Goal: Task Accomplishment & Management: Manage account settings

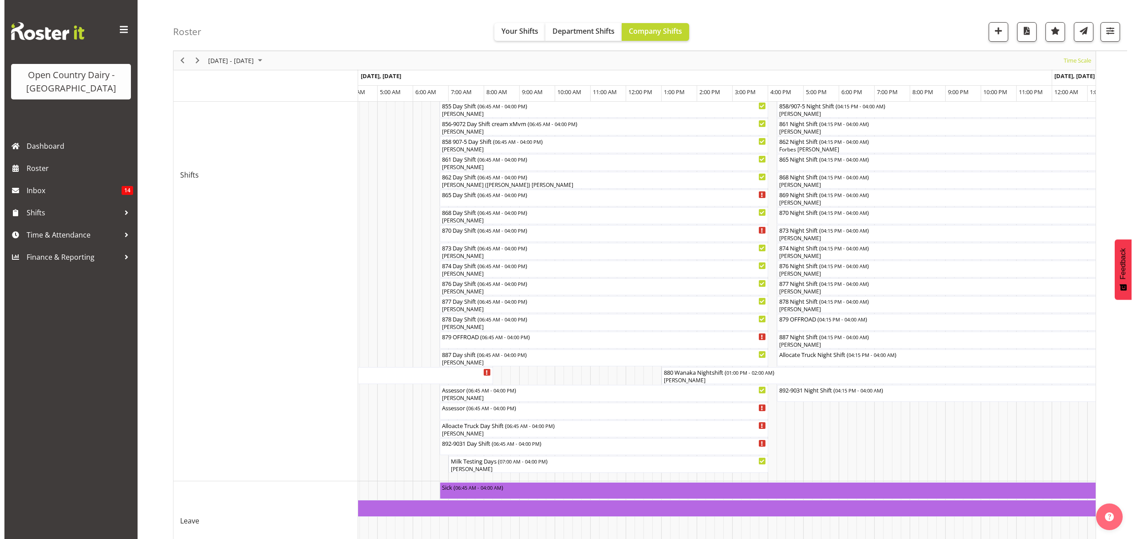
scroll to position [296, 0]
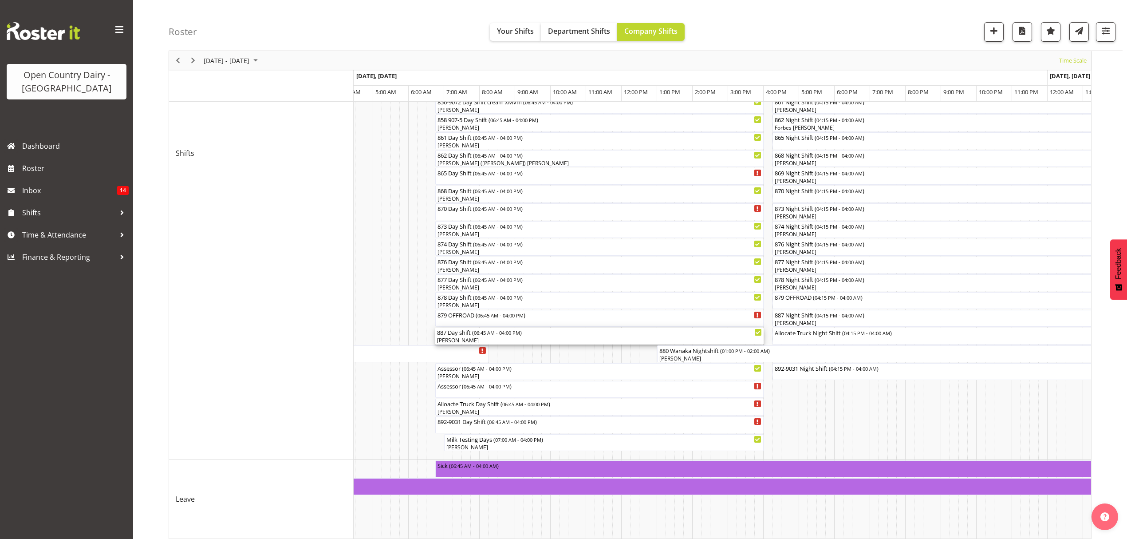
click at [452, 340] on div "[PERSON_NAME]" at bounding box center [599, 340] width 325 height 8
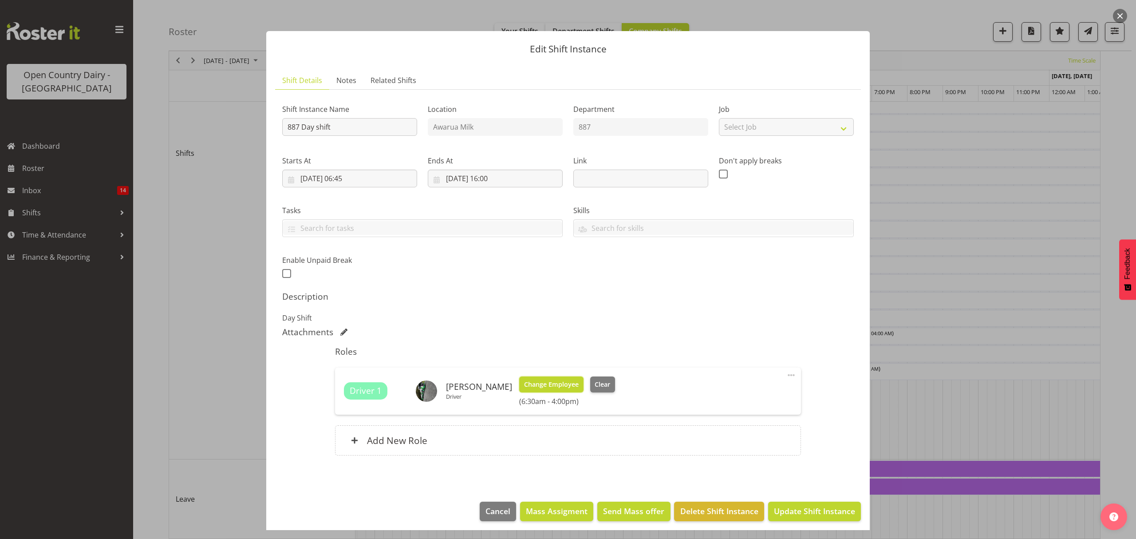
click at [526, 387] on span "Change Employee" at bounding box center [551, 384] width 55 height 10
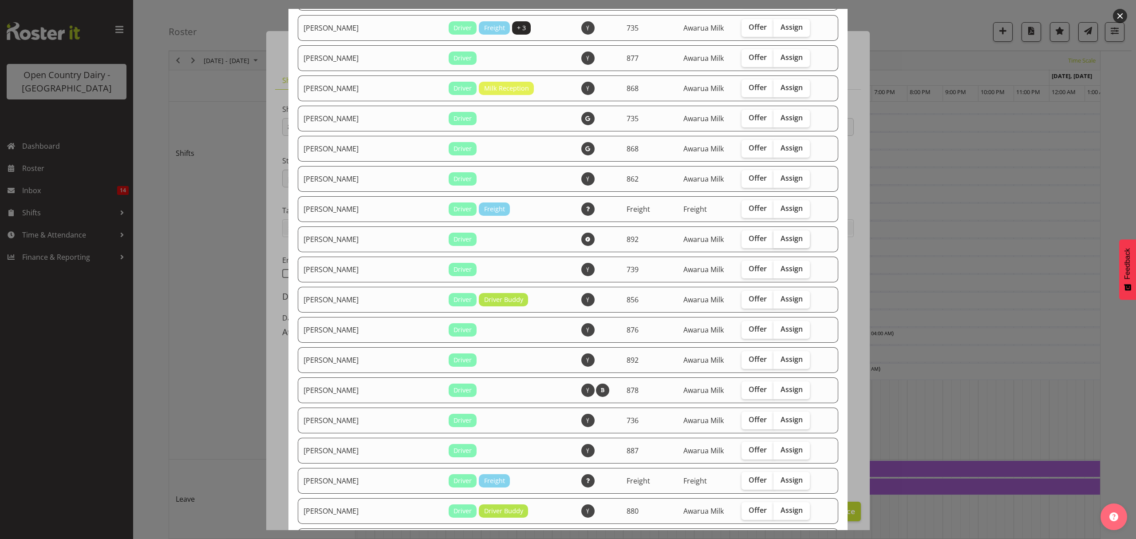
click at [781, 235] on span "Assign" at bounding box center [792, 238] width 22 height 9
click at [774, 236] on input "Assign" at bounding box center [777, 239] width 6 height 6
checkbox input "true"
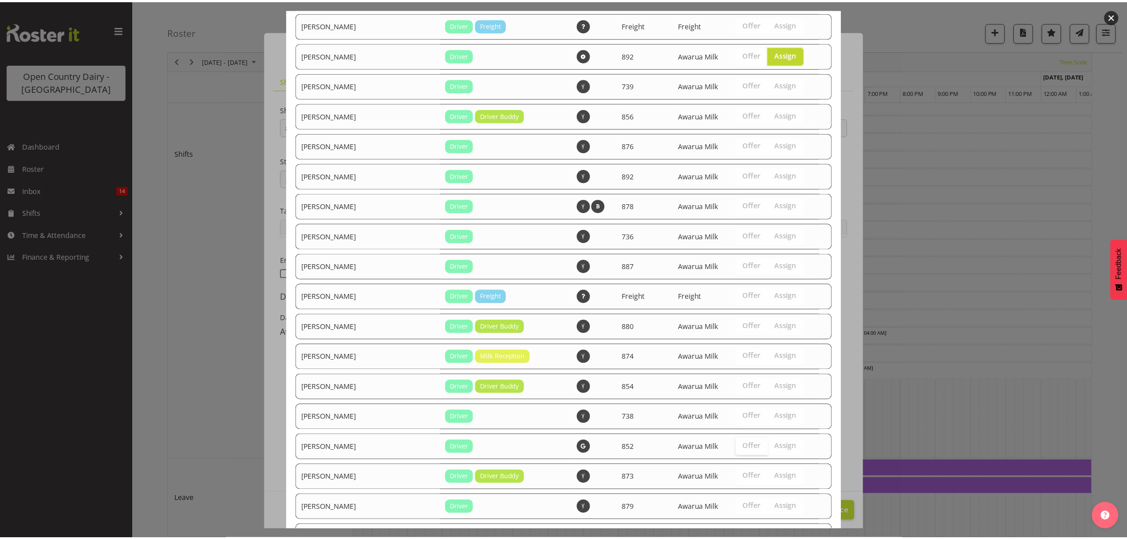
scroll to position [597, 0]
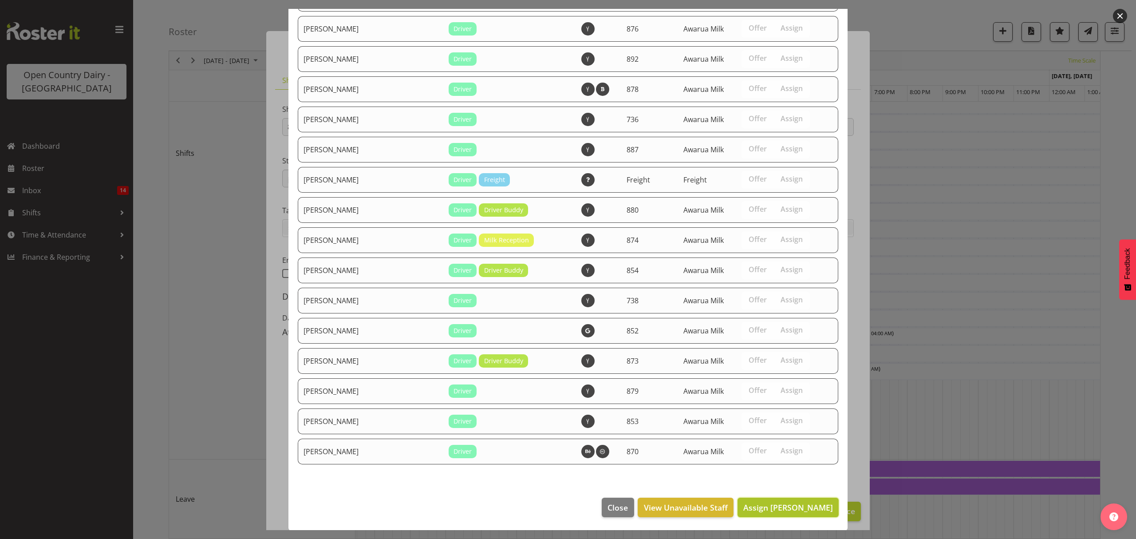
click at [795, 503] on span "Assign [PERSON_NAME]" at bounding box center [788, 507] width 90 height 11
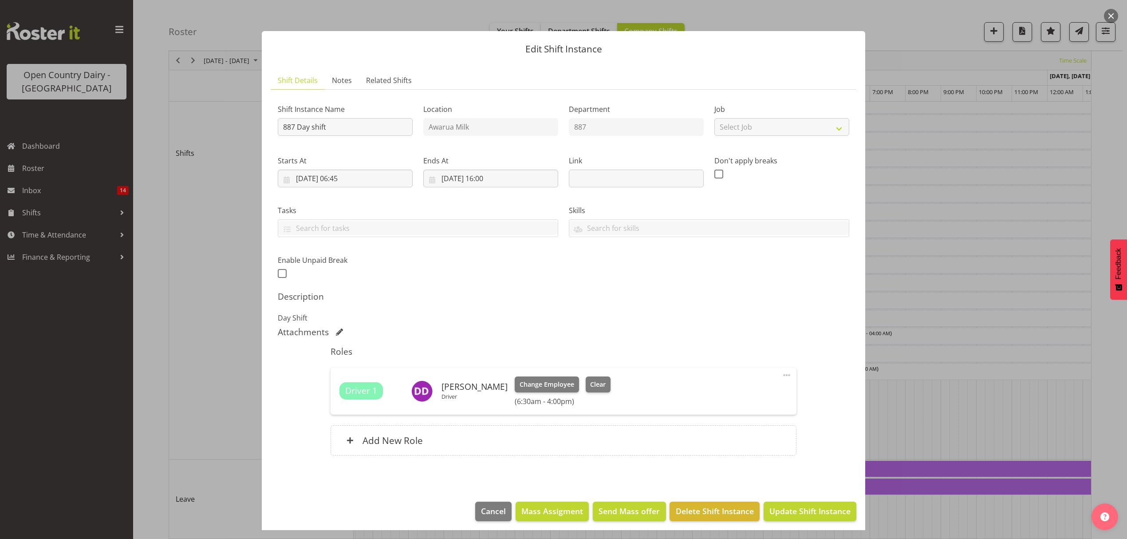
scroll to position [5, 0]
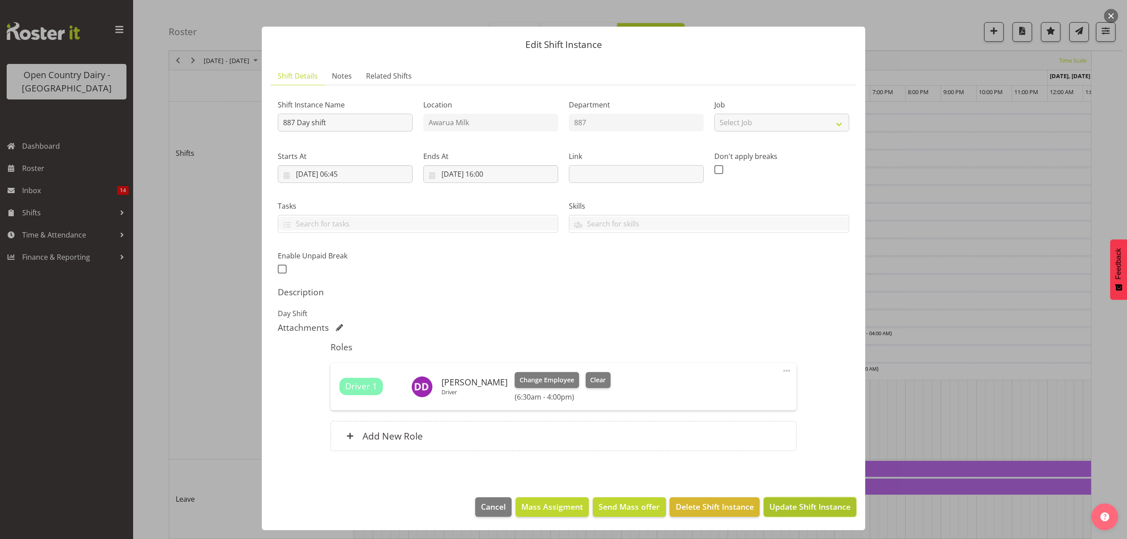
click at [809, 503] on span "Update Shift Instance" at bounding box center [810, 507] width 81 height 12
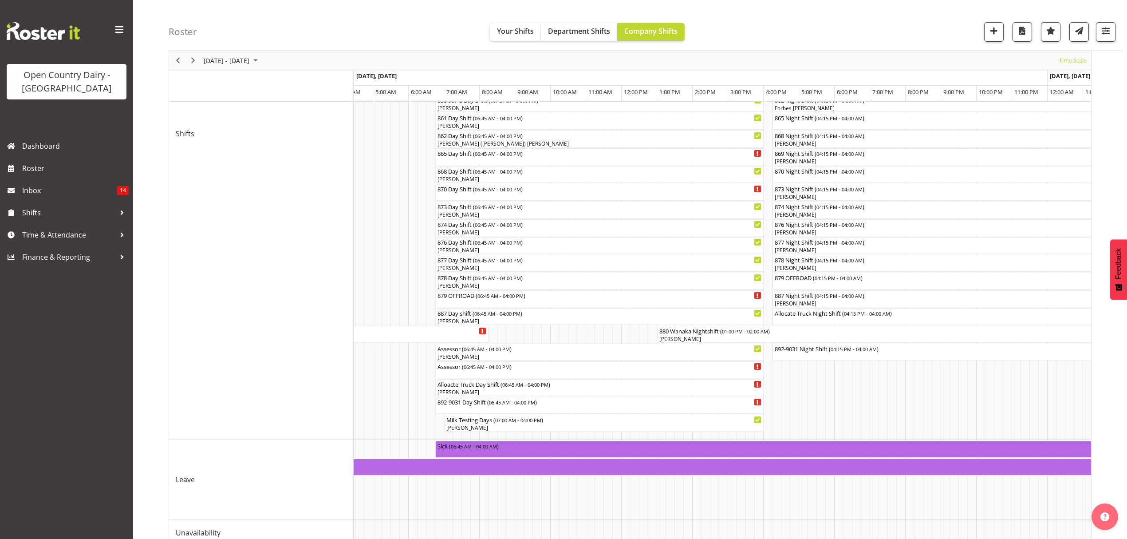
scroll to position [339, 0]
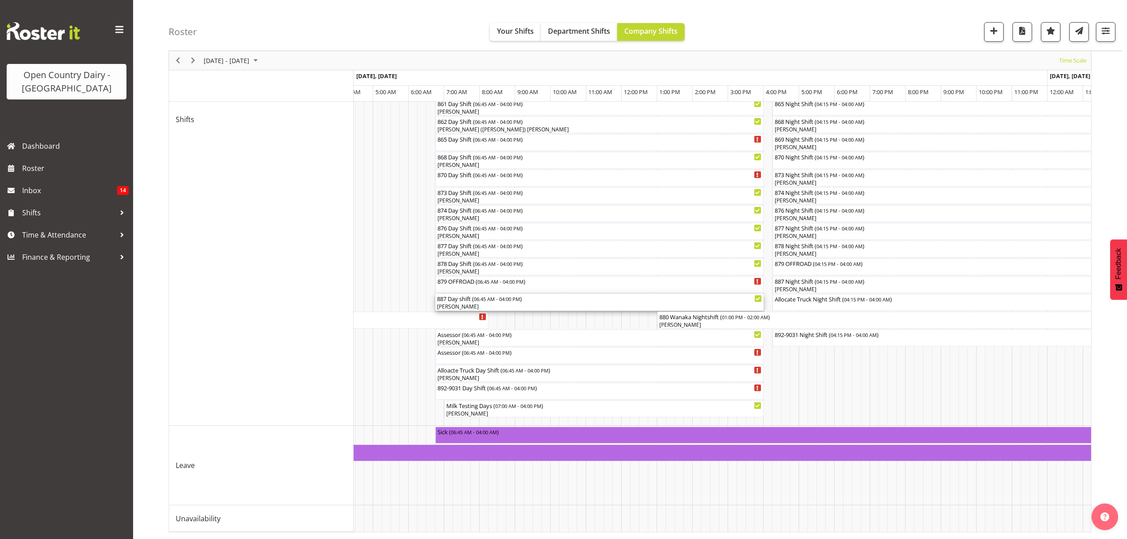
click at [462, 294] on div "887 Day shift ( 06:45 AM - 04:00 PM )" at bounding box center [599, 298] width 325 height 9
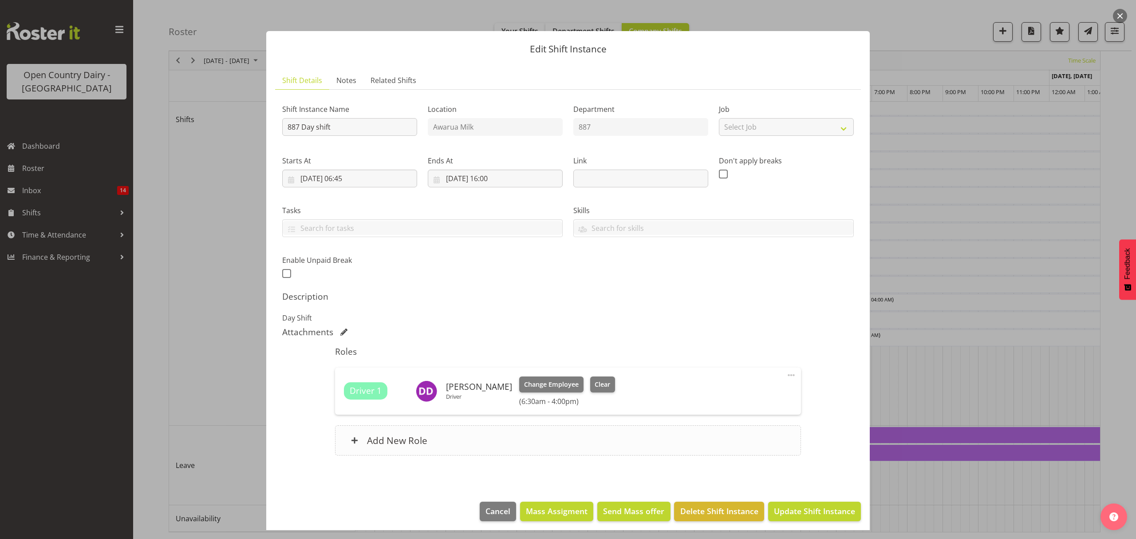
click at [418, 437] on h6 "Add New Role" at bounding box center [397, 441] width 60 height 12
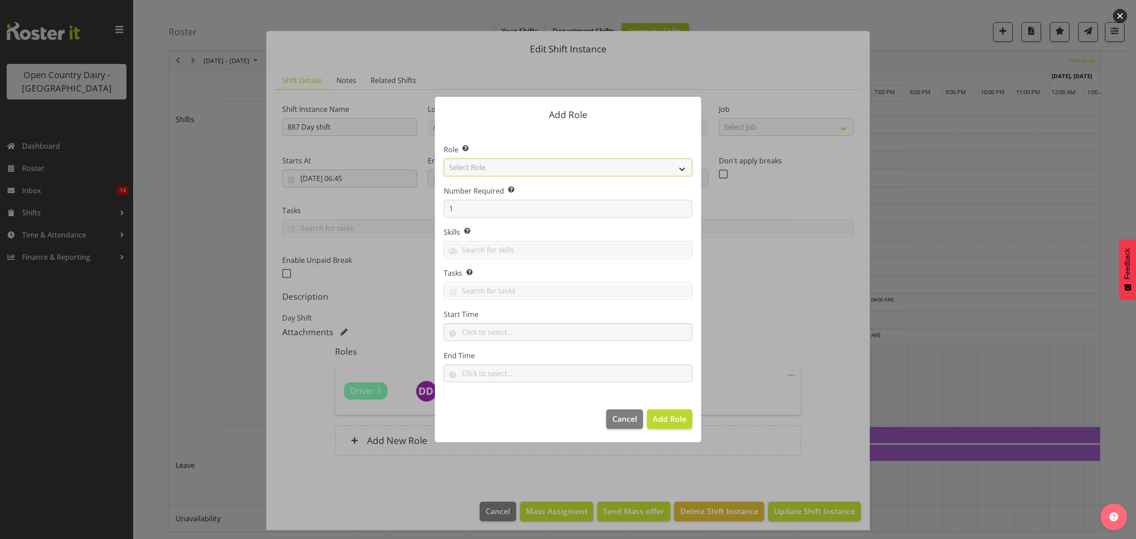
click at [473, 166] on select "Select Role Crew Leader Driver Driver Assessor Dayshift Driver Assessor Nightsh…" at bounding box center [568, 167] width 249 height 18
select select "1437"
click at [444, 158] on select "Select Role Crew Leader Driver Driver Assessor Dayshift Driver Assessor Nightsh…" at bounding box center [568, 167] width 249 height 18
click at [657, 423] on span "Add Role" at bounding box center [670, 418] width 34 height 11
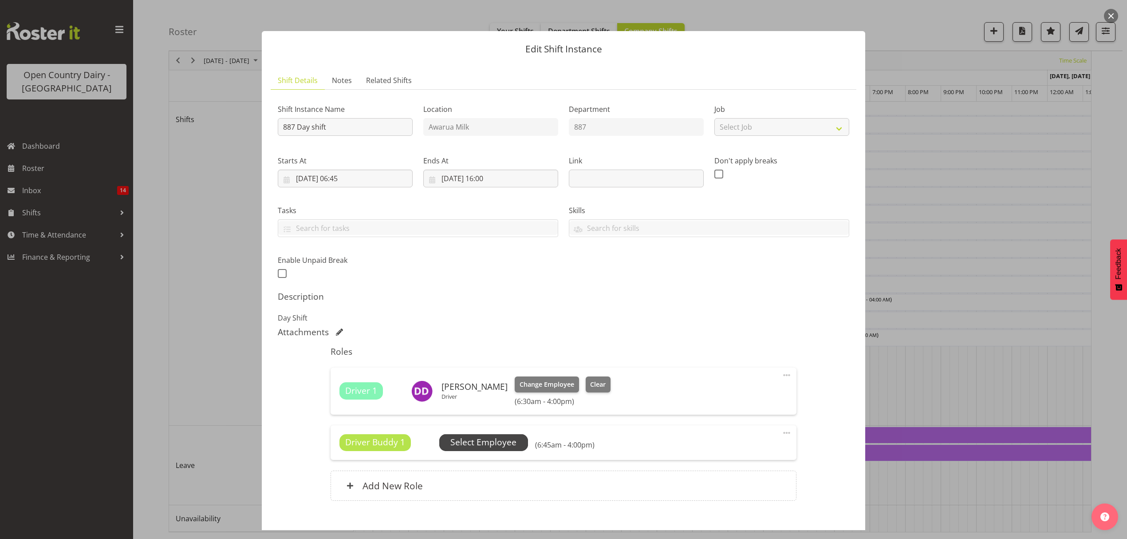
click at [495, 444] on span "Select Employee" at bounding box center [484, 442] width 66 height 13
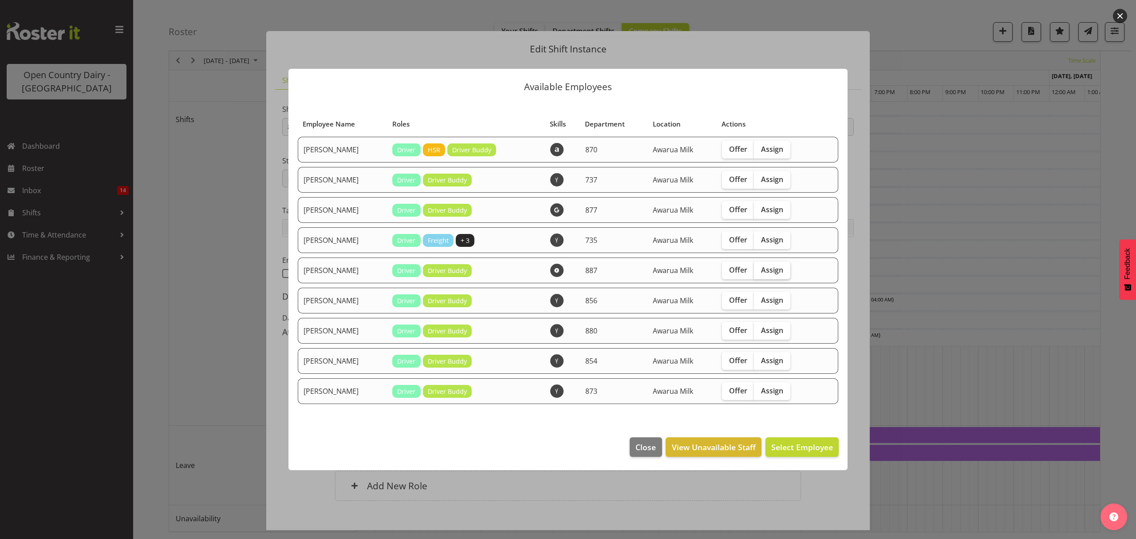
click at [778, 269] on span "Assign" at bounding box center [772, 269] width 22 height 9
click at [760, 269] on input "Assign" at bounding box center [757, 270] width 6 height 6
checkbox input "true"
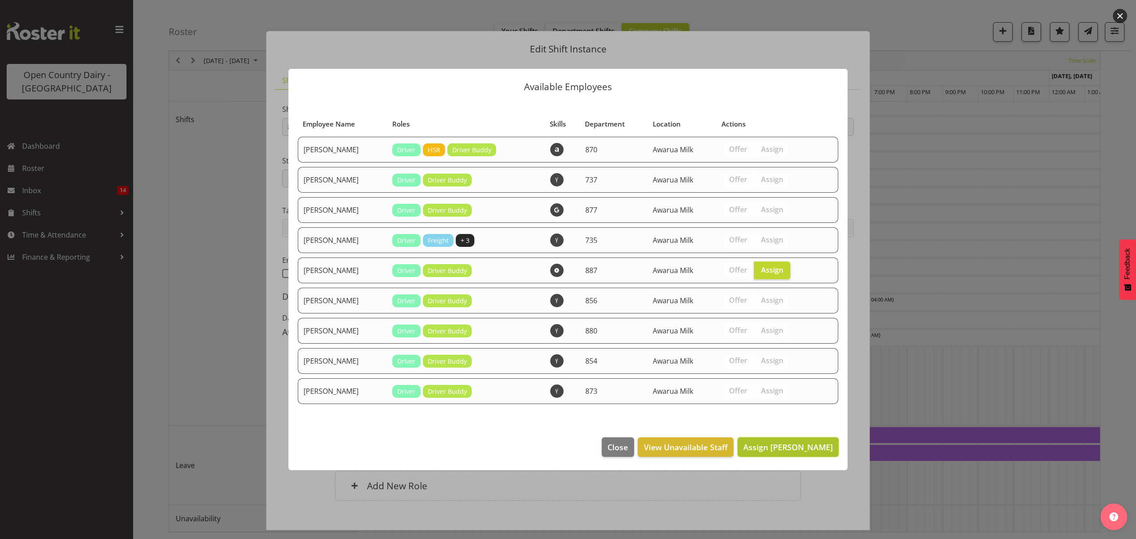
click at [798, 453] on span "Assign [PERSON_NAME]" at bounding box center [788, 447] width 90 height 12
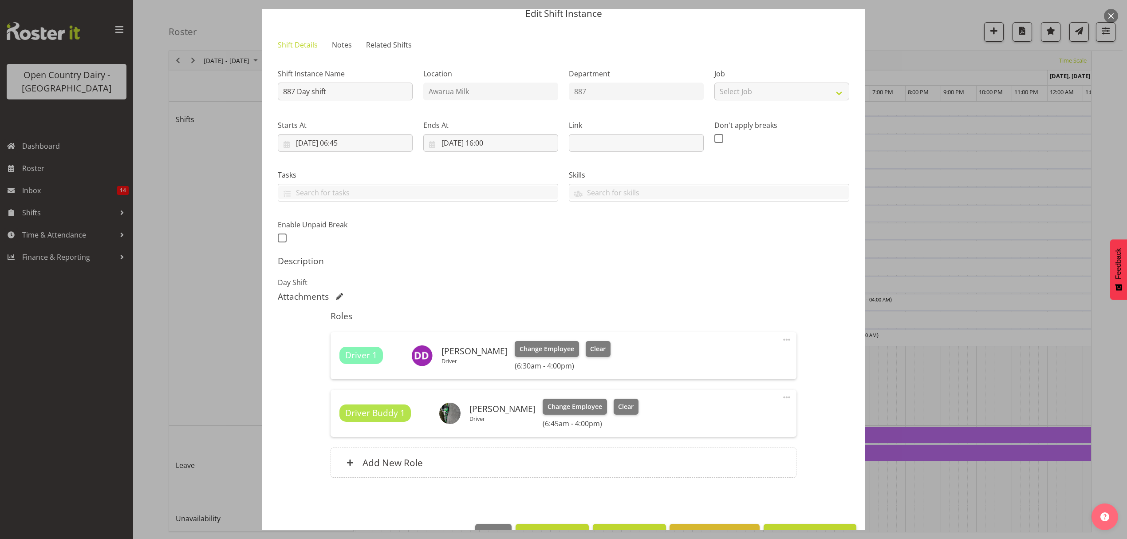
scroll to position [63, 0]
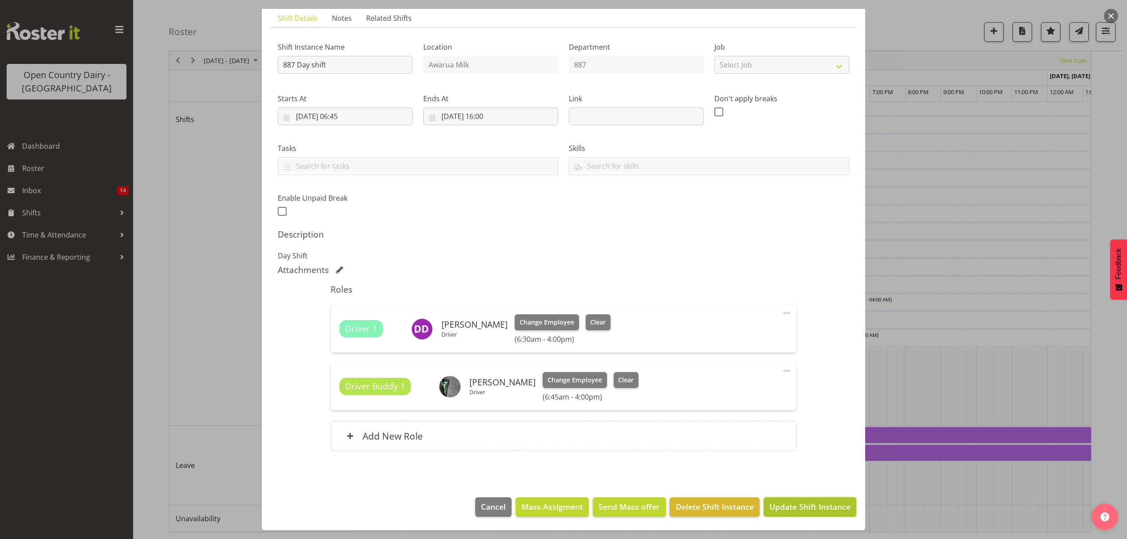
click at [786, 503] on span "Update Shift Instance" at bounding box center [810, 507] width 81 height 12
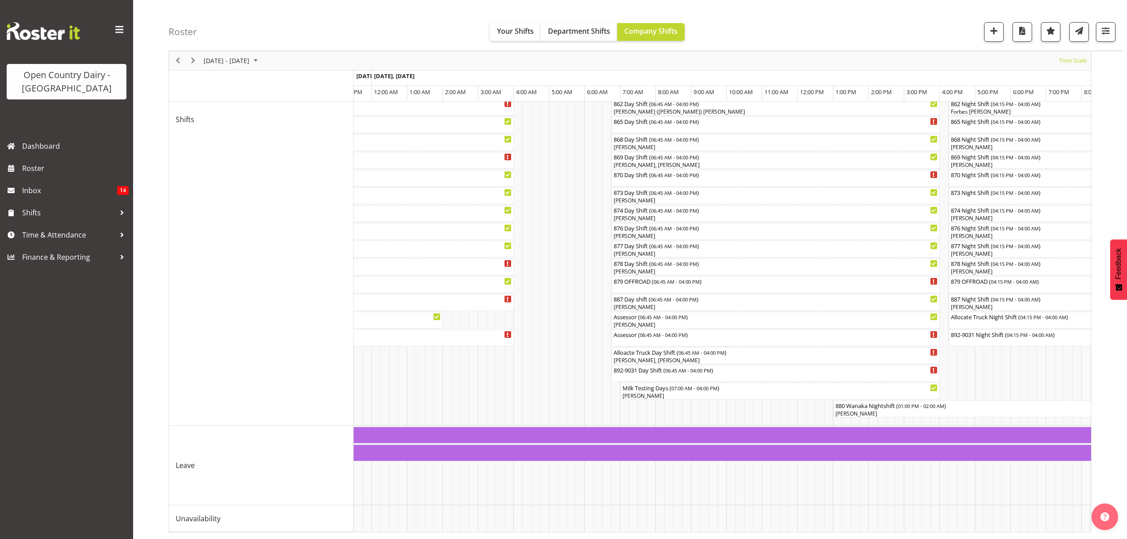
scroll to position [0, 0]
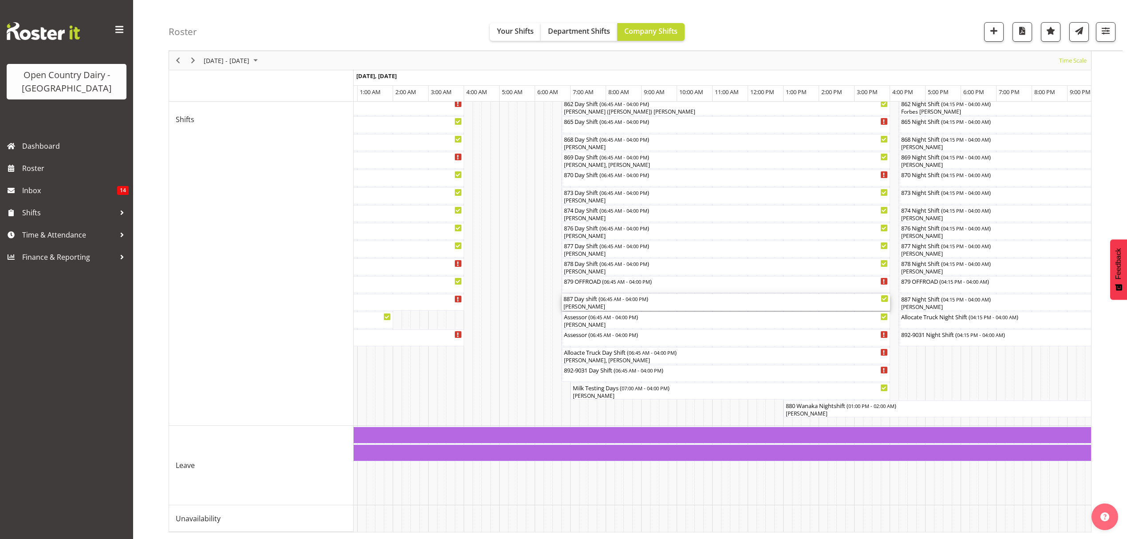
click at [587, 303] on div "[PERSON_NAME]" at bounding box center [726, 307] width 325 height 8
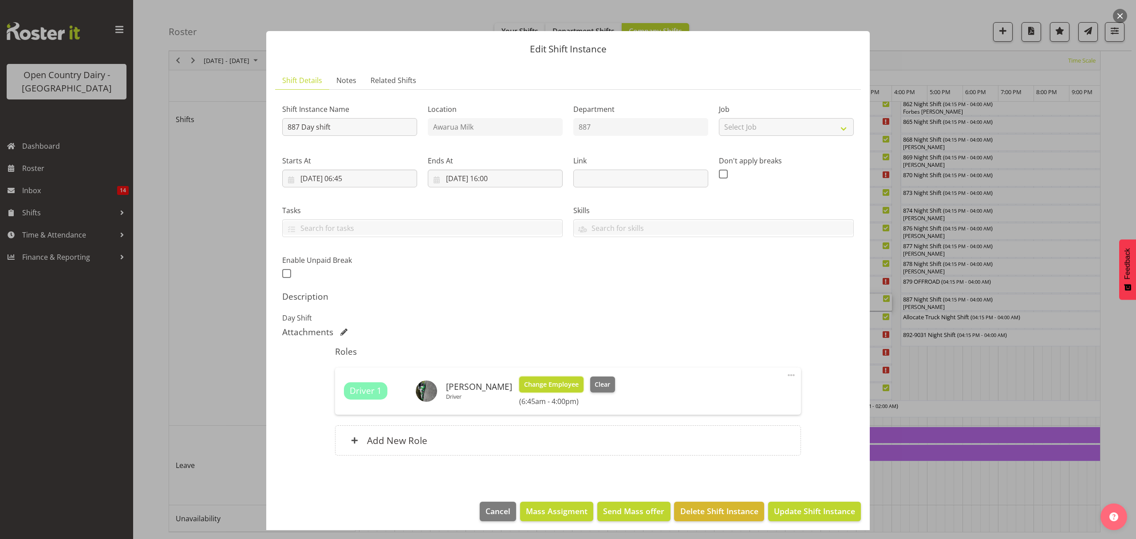
click at [547, 387] on span "Change Employee" at bounding box center [551, 384] width 55 height 10
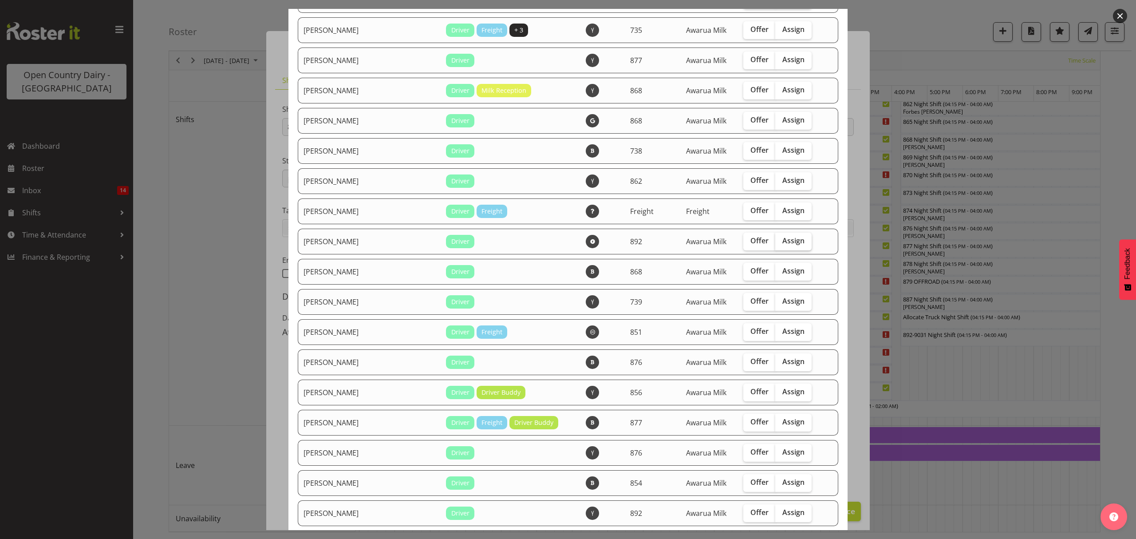
click at [783, 241] on span "Assign" at bounding box center [794, 240] width 22 height 9
click at [776, 241] on input "Assign" at bounding box center [778, 241] width 6 height 6
checkbox input "true"
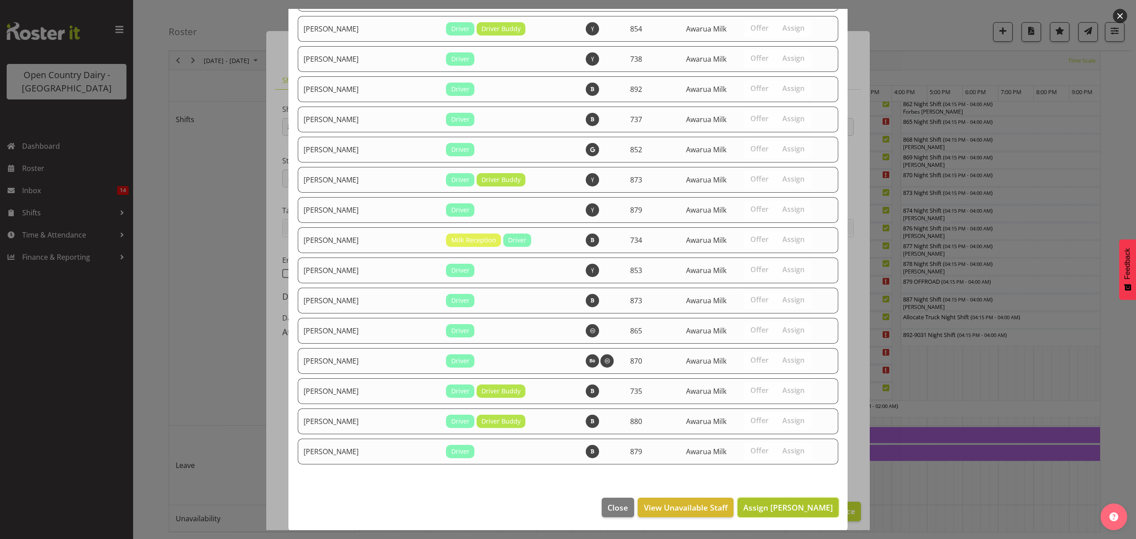
click at [791, 503] on span "Assign [PERSON_NAME]" at bounding box center [788, 507] width 90 height 11
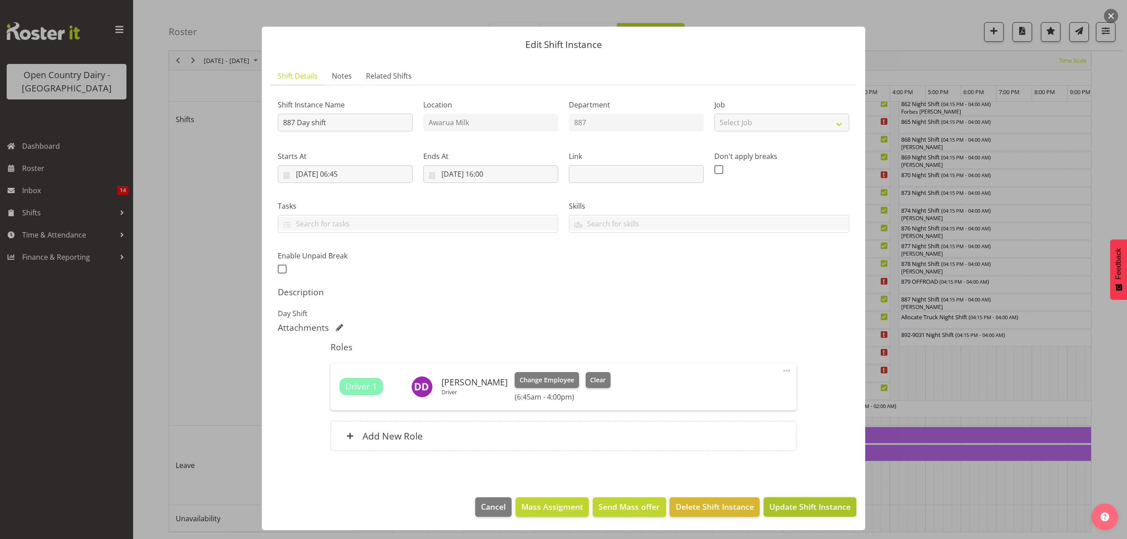
click at [807, 512] on span "Update Shift Instance" at bounding box center [810, 507] width 81 height 12
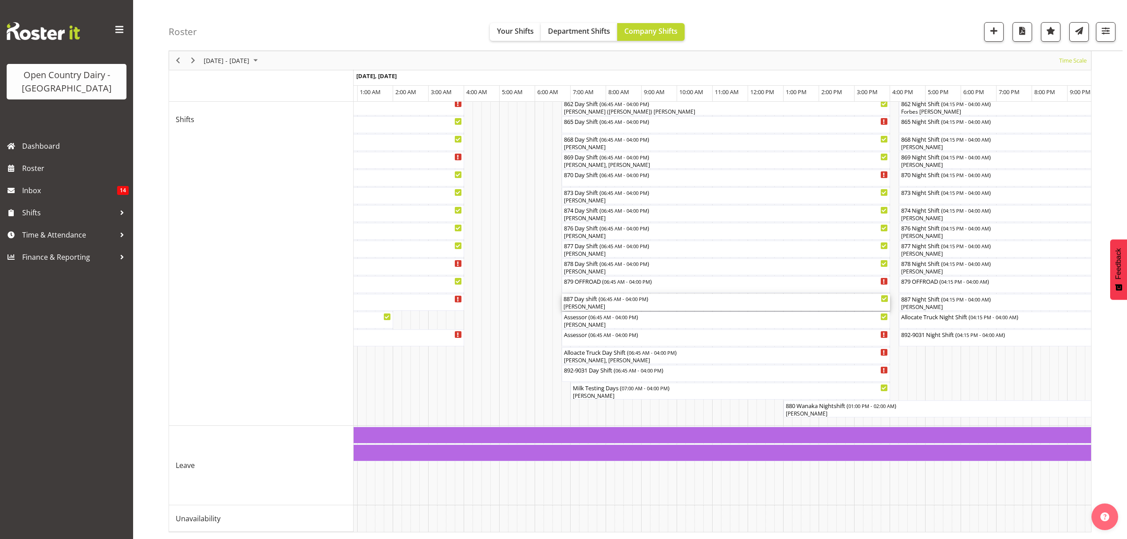
click at [593, 294] on div "887 Day shift ( 06:45 AM - 04:00 PM )" at bounding box center [726, 298] width 325 height 9
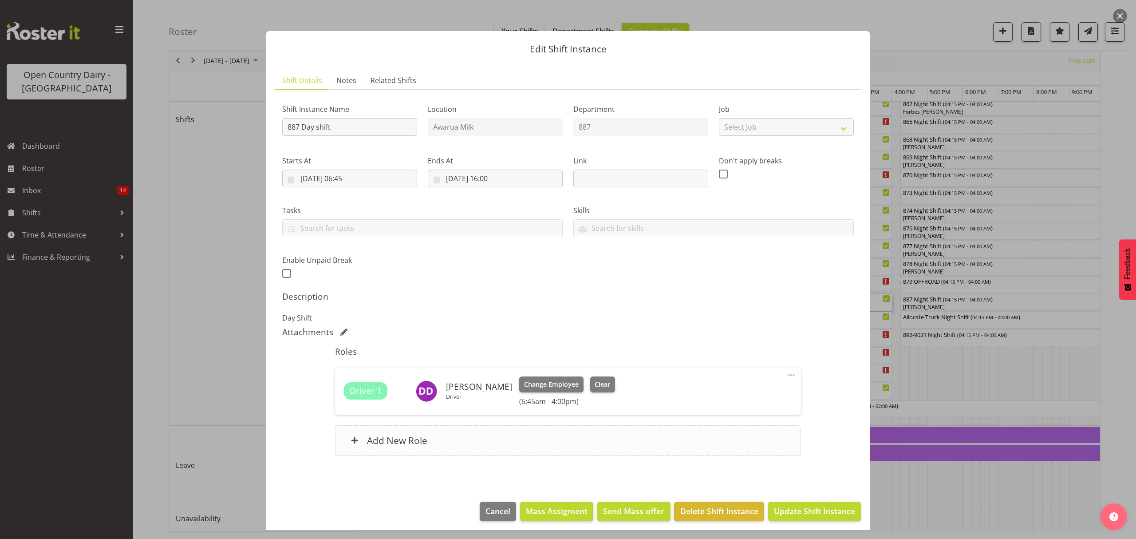
click at [414, 439] on h6 "Add New Role" at bounding box center [397, 441] width 60 height 12
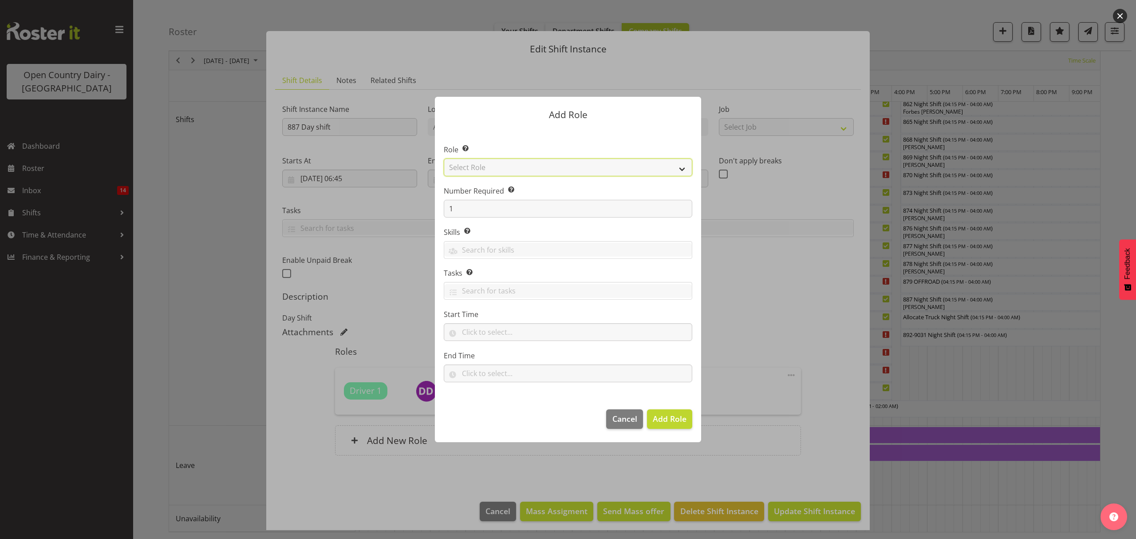
click at [511, 171] on select "Select Role Crew Leader Driver Driver Assessor Dayshift Driver Assessor Nightsh…" at bounding box center [568, 167] width 249 height 18
select select "1437"
click at [444, 158] on select "Select Role Crew Leader Driver Driver Assessor Dayshift Driver Assessor Nightsh…" at bounding box center [568, 167] width 249 height 18
click at [665, 420] on span "Add Role" at bounding box center [670, 418] width 34 height 11
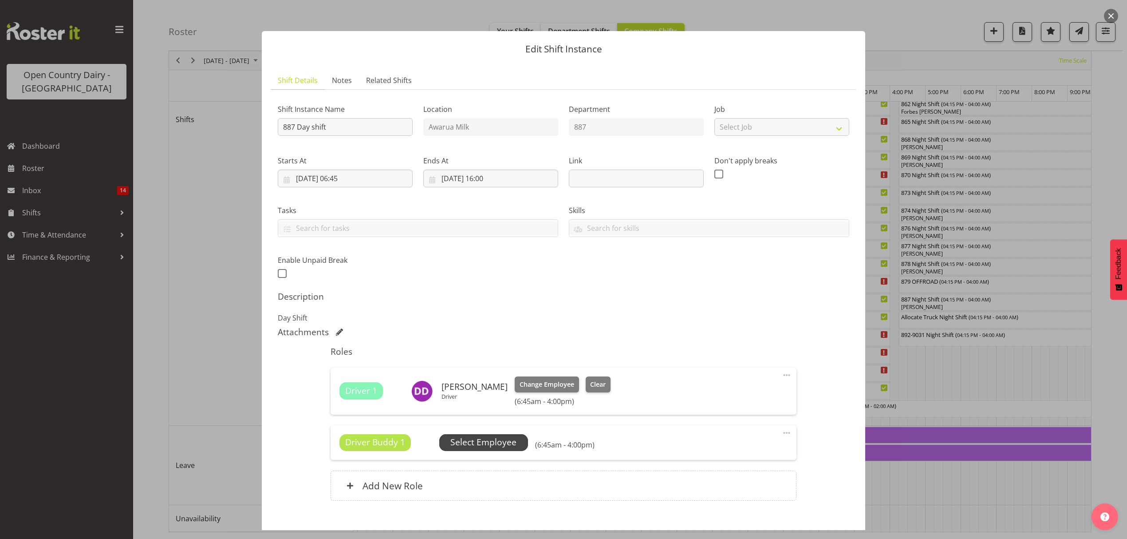
click at [493, 445] on span "Select Employee" at bounding box center [484, 442] width 66 height 13
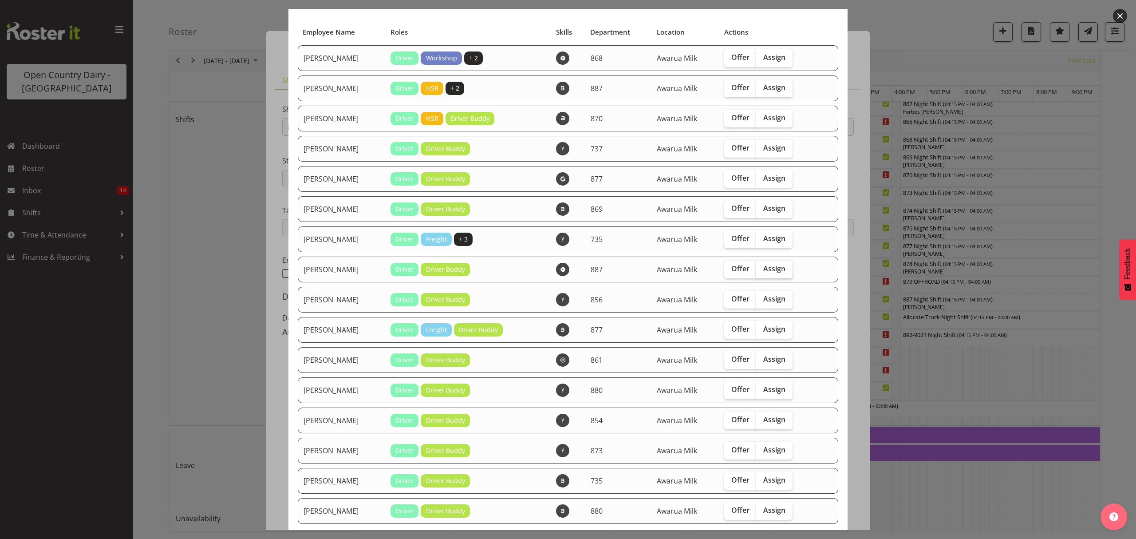
click at [763, 269] on span "Assign" at bounding box center [774, 268] width 22 height 9
click at [762, 269] on input "Assign" at bounding box center [759, 269] width 6 height 6
checkbox input "true"
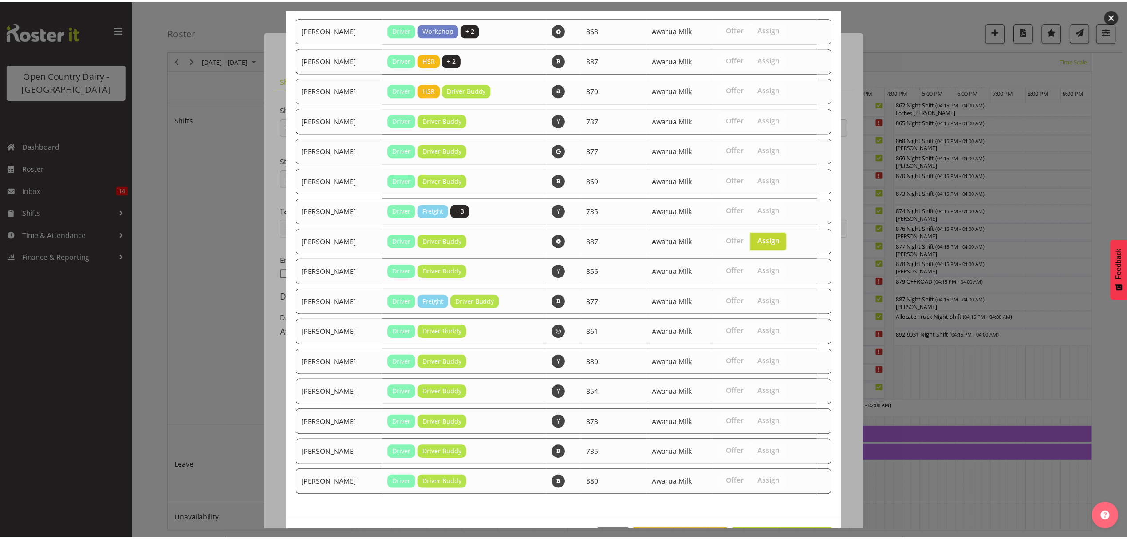
scroll to position [114, 0]
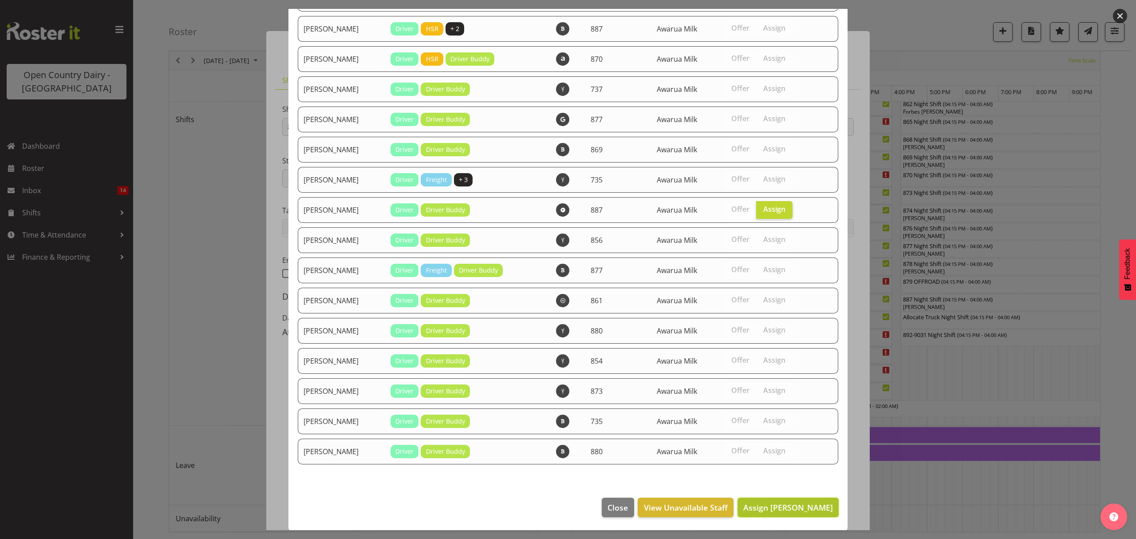
click at [775, 508] on span "Assign [PERSON_NAME]" at bounding box center [788, 507] width 90 height 11
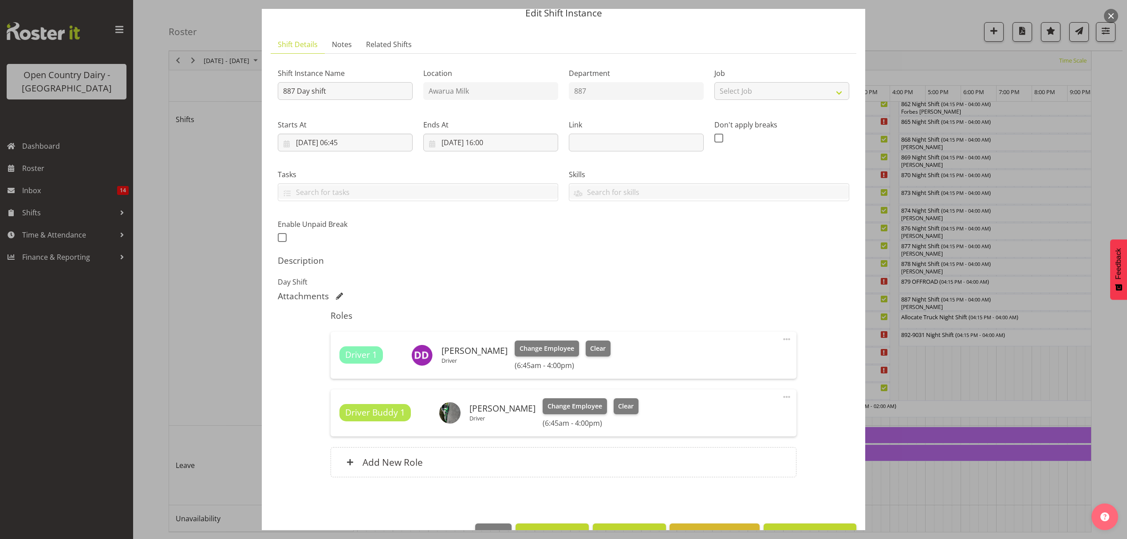
scroll to position [63, 0]
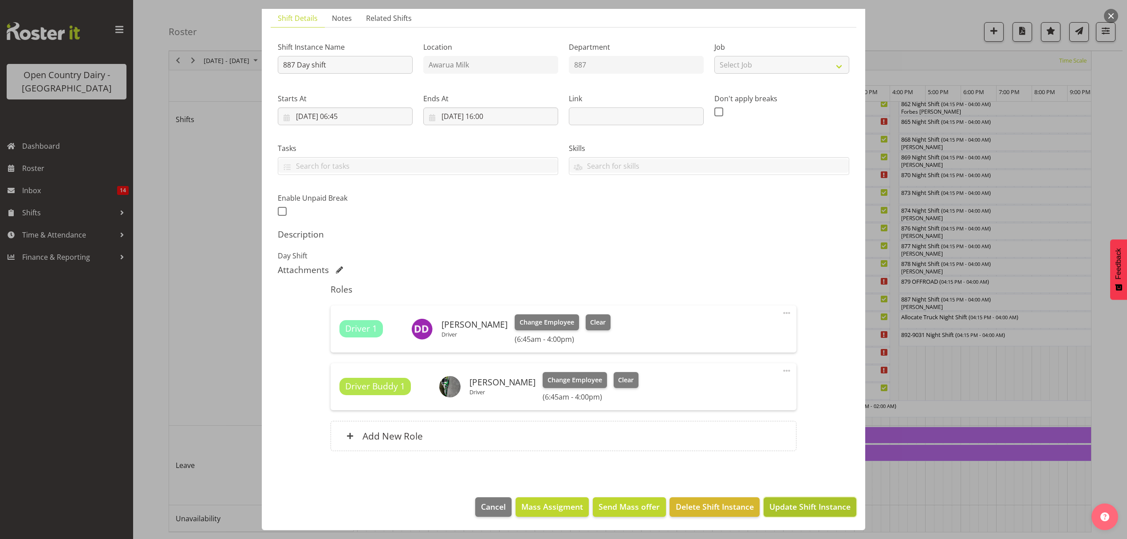
click at [798, 510] on span "Update Shift Instance" at bounding box center [810, 507] width 81 height 12
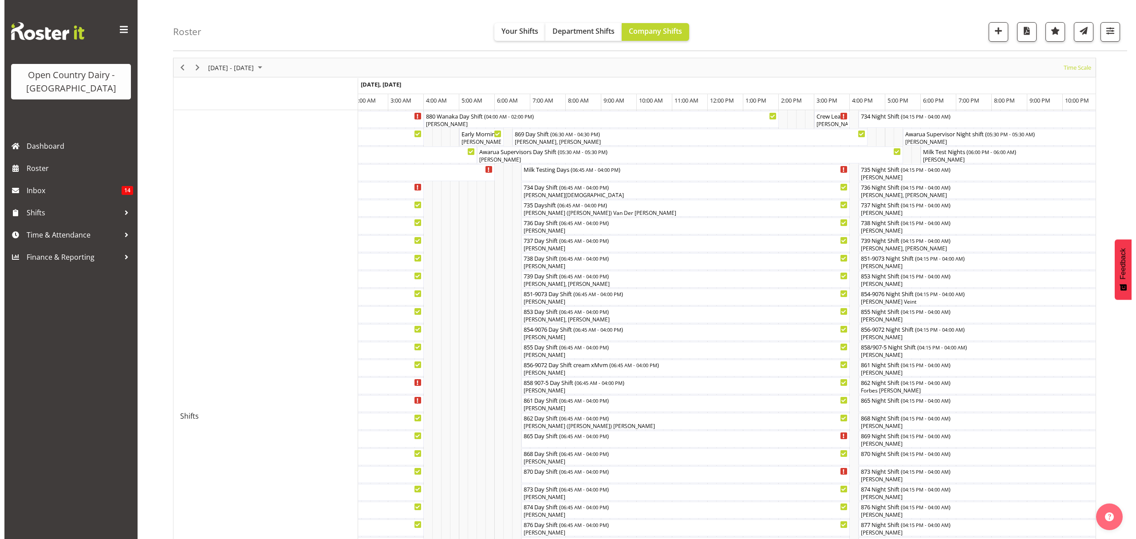
scroll to position [0, 0]
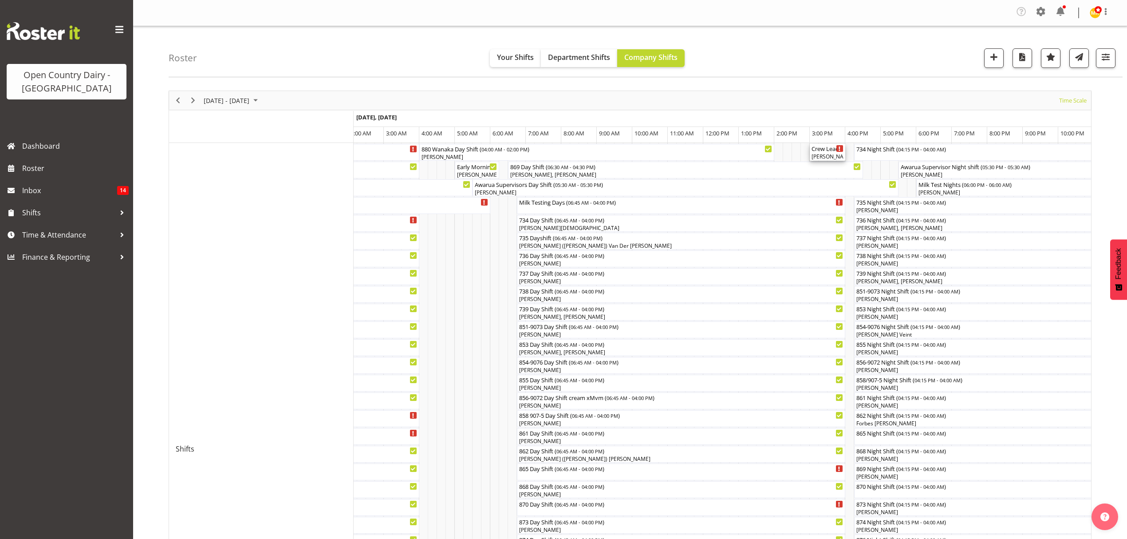
click at [823, 153] on div "Crew Leader Meeting ( 03:00 PM - 04:00 PM ) [PERSON_NAME], [PERSON_NAME], [PERS…" at bounding box center [828, 152] width 32 height 17
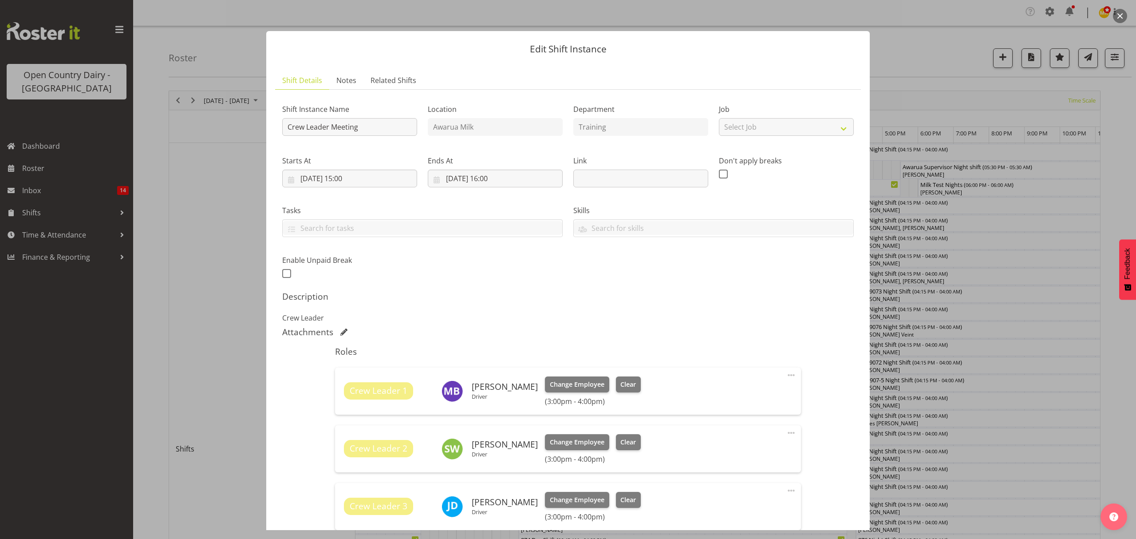
click at [1121, 20] on button "button" at bounding box center [1120, 16] width 14 height 14
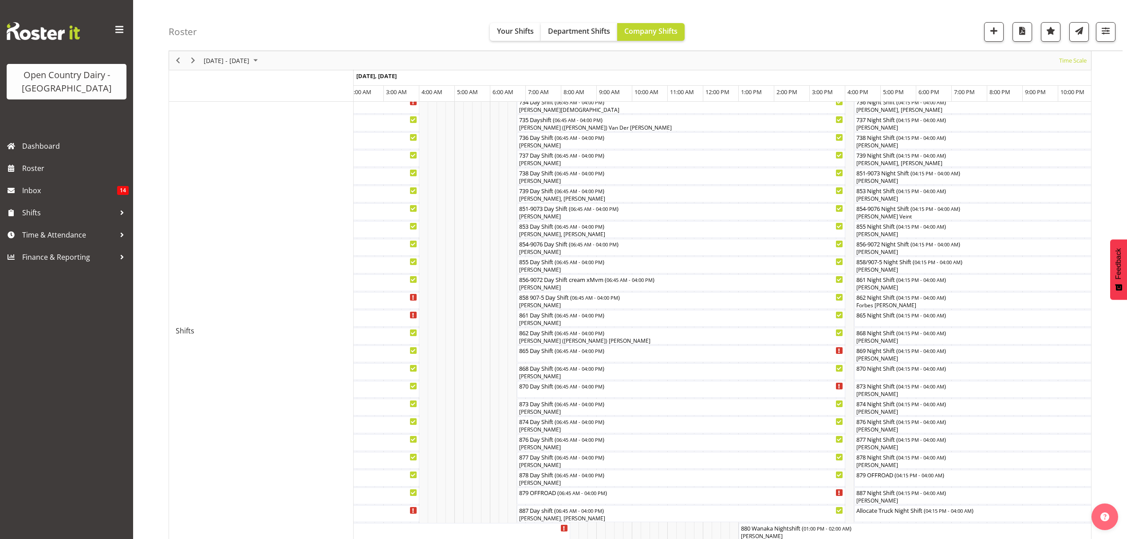
scroll to position [178, 0]
